Goal: Find specific page/section: Find specific page/section

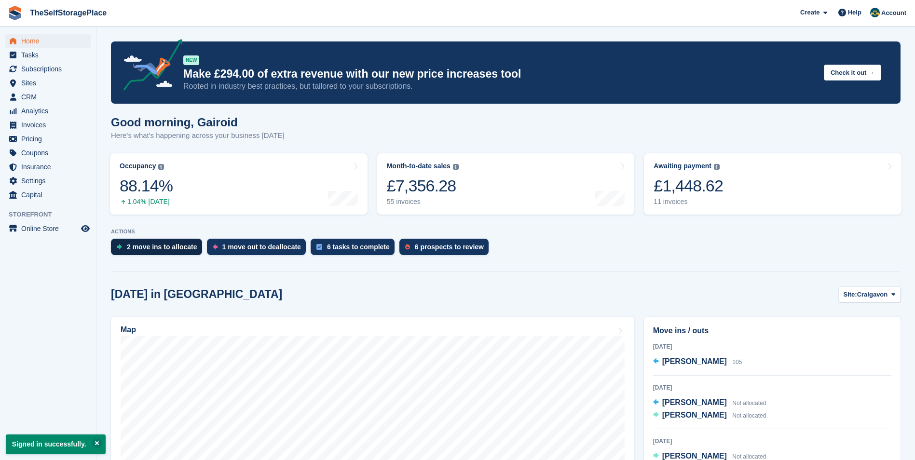
click at [144, 247] on div "2 move ins to allocate" at bounding box center [162, 247] width 70 height 8
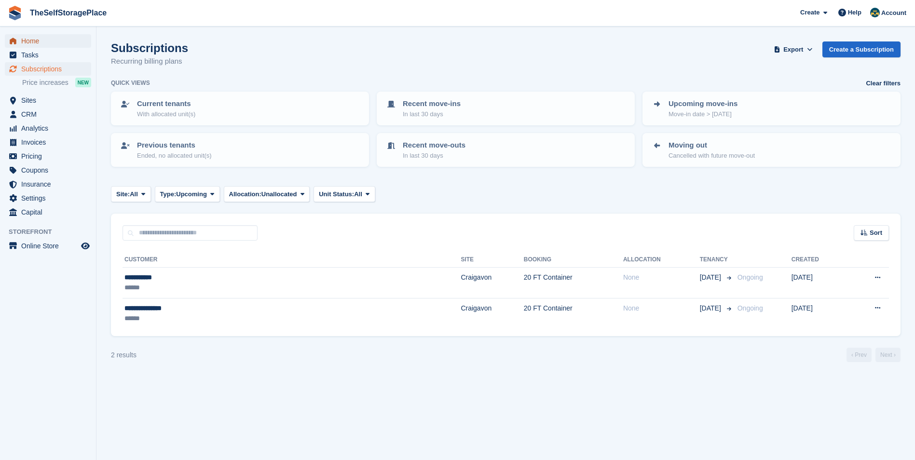
click at [35, 41] on span "Home" at bounding box center [50, 41] width 58 height 14
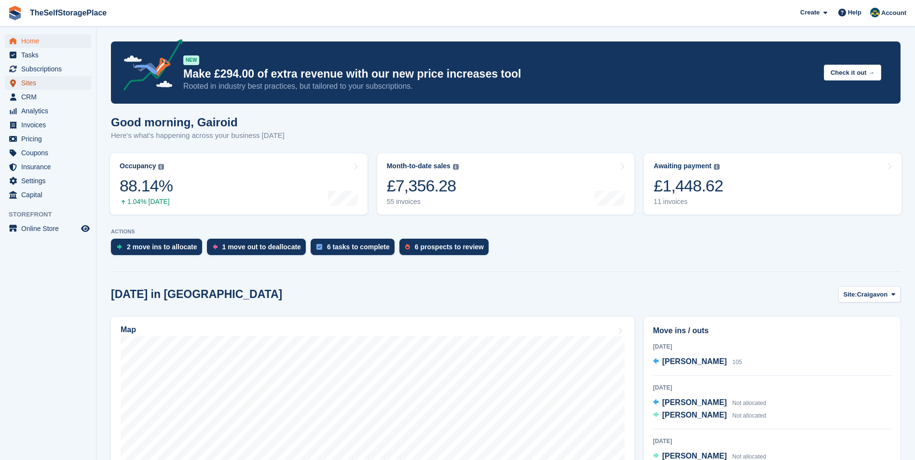
click at [34, 81] on span "Sites" at bounding box center [50, 83] width 58 height 14
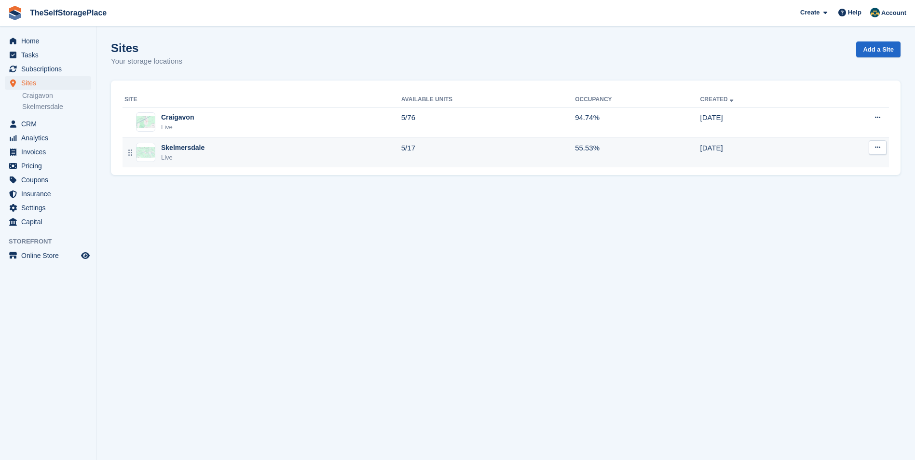
click at [284, 150] on div "Skelmersdale Live" at bounding box center [262, 153] width 277 height 20
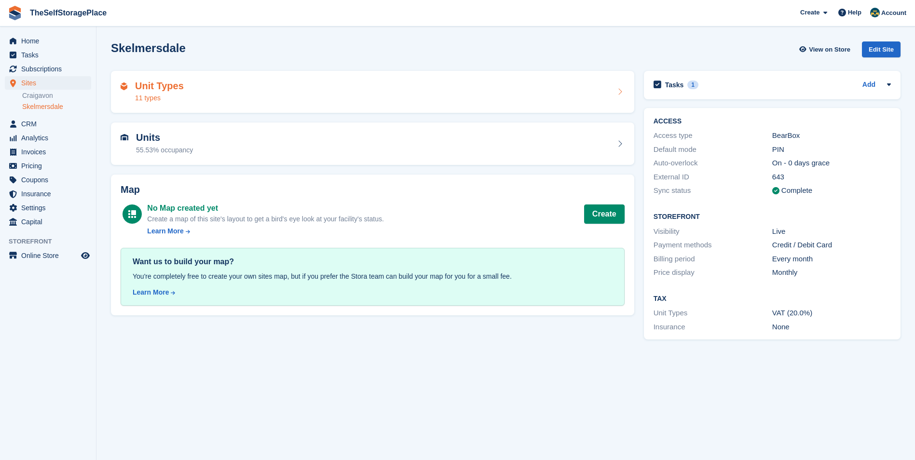
click at [307, 77] on div "Unit Types 11 types" at bounding box center [372, 92] width 523 height 42
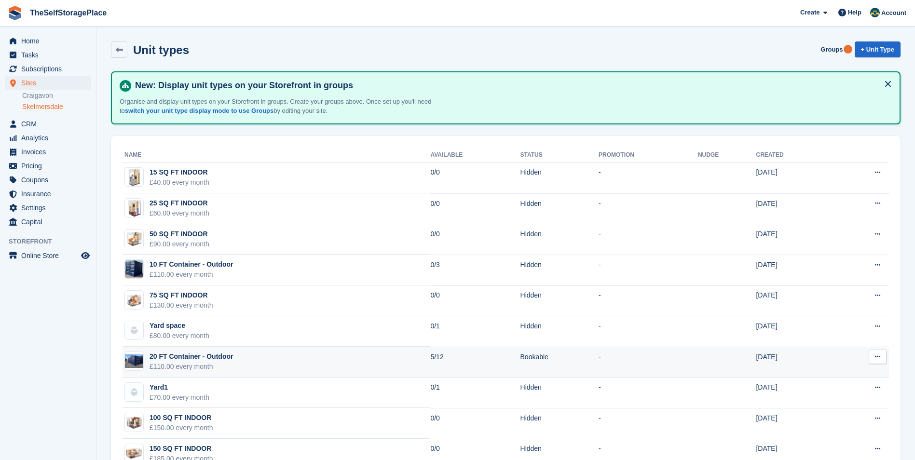
click at [183, 356] on div "20 FT Container - Outdoor" at bounding box center [190, 357] width 83 height 10
